Goal: Find specific page/section: Find specific page/section

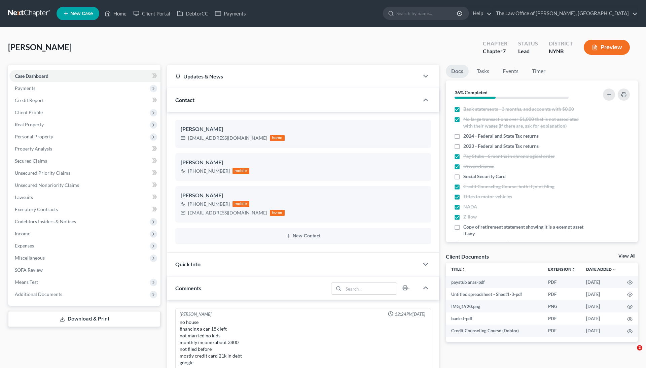
select select "0"
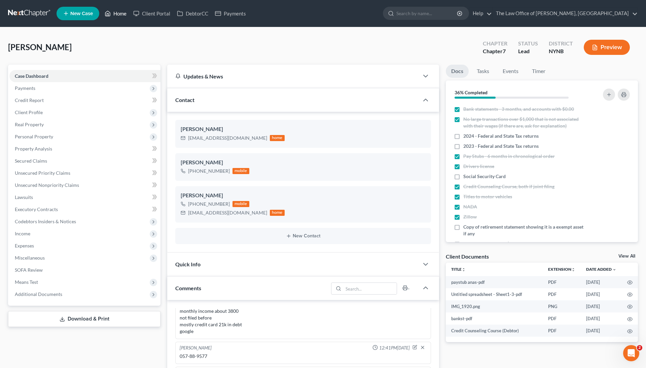
click at [120, 16] on link "Home" at bounding box center [115, 13] width 29 height 12
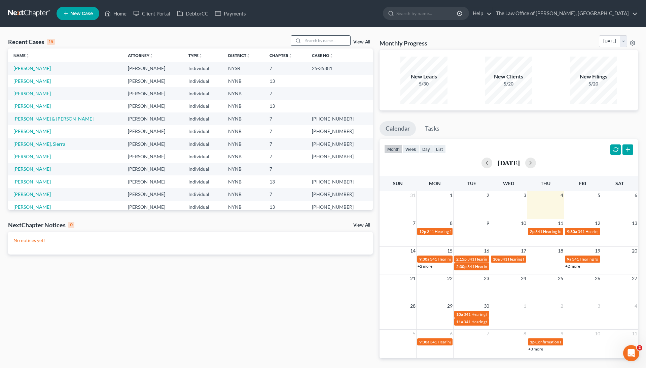
click at [317, 35] on div at bounding box center [321, 40] width 60 height 10
click at [316, 43] on input "search" at bounding box center [326, 41] width 47 height 10
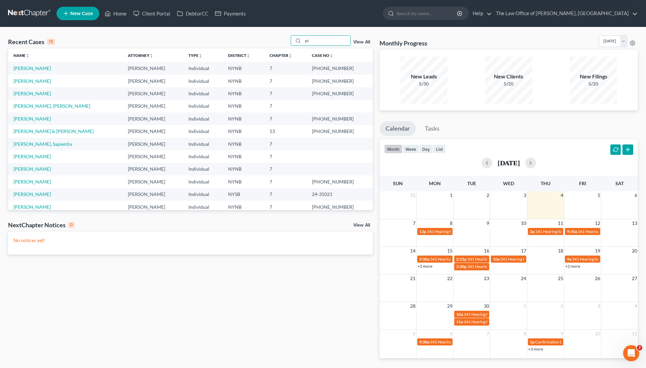
type input "p"
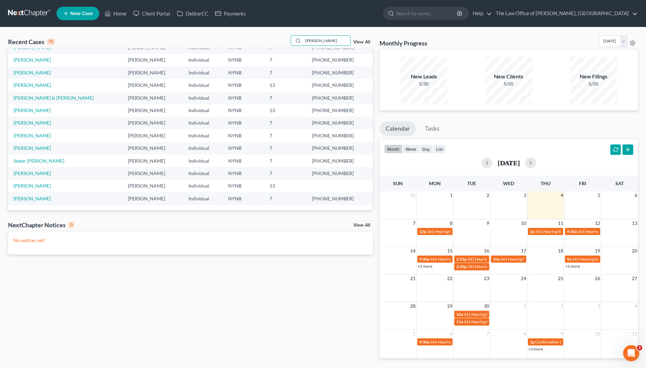
scroll to position [46, 0]
type input "j"
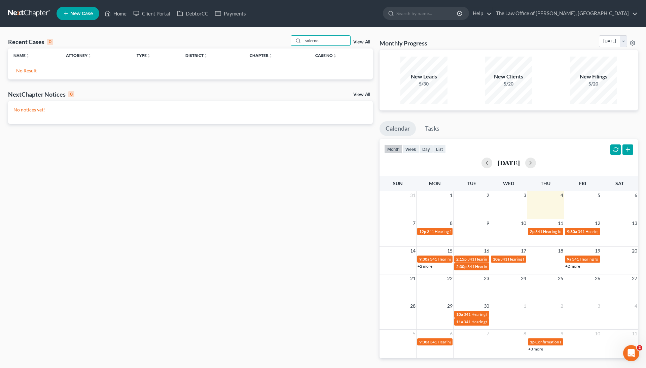
scroll to position [0, 0]
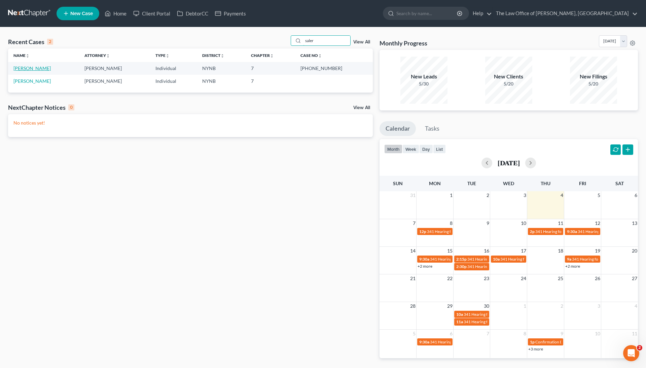
type input "saler"
click at [33, 69] on link "[PERSON_NAME]" at bounding box center [31, 68] width 37 height 6
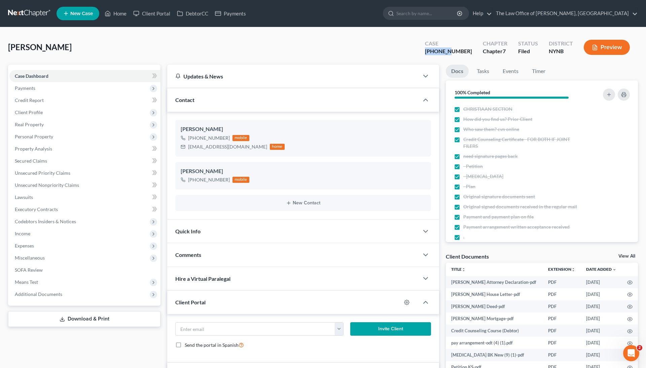
drag, startPoint x: 467, startPoint y: 52, endPoint x: 445, endPoint y: 53, distance: 22.2
click at [445, 53] on div "[PHONE_NUMBER]" at bounding box center [448, 51] width 47 height 8
copy div "24-60075"
click at [116, 12] on link "Home" at bounding box center [115, 13] width 29 height 12
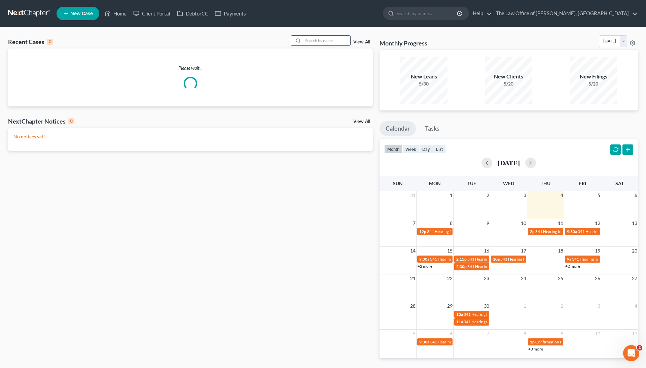
click at [306, 43] on input "search" at bounding box center [326, 41] width 47 height 10
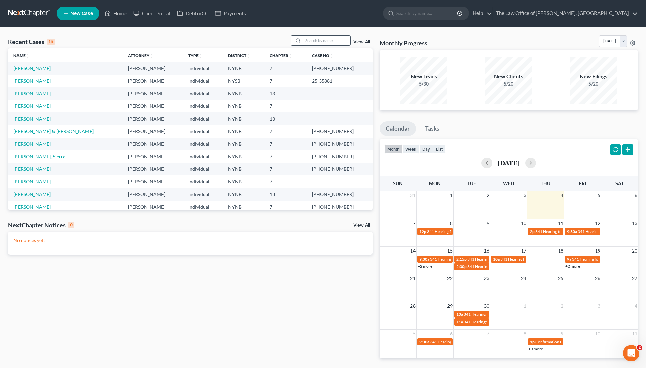
paste input "[PERSON_NAME]"
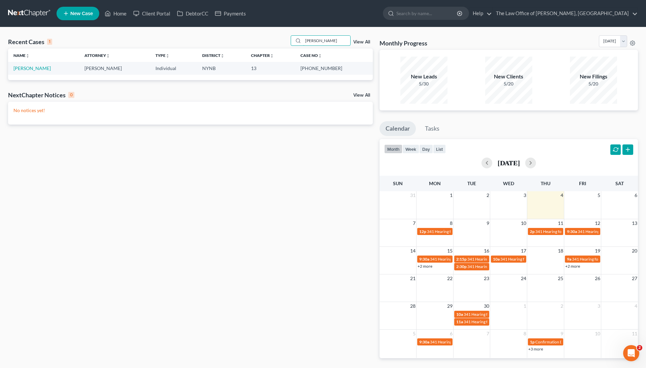
type input "[PERSON_NAME]"
drag, startPoint x: 323, startPoint y: 68, endPoint x: 343, endPoint y: 69, distance: 20.3
click at [343, 69] on td "[PHONE_NUMBER]" at bounding box center [333, 68] width 77 height 12
copy td "23-60743"
